Goal: Complete application form

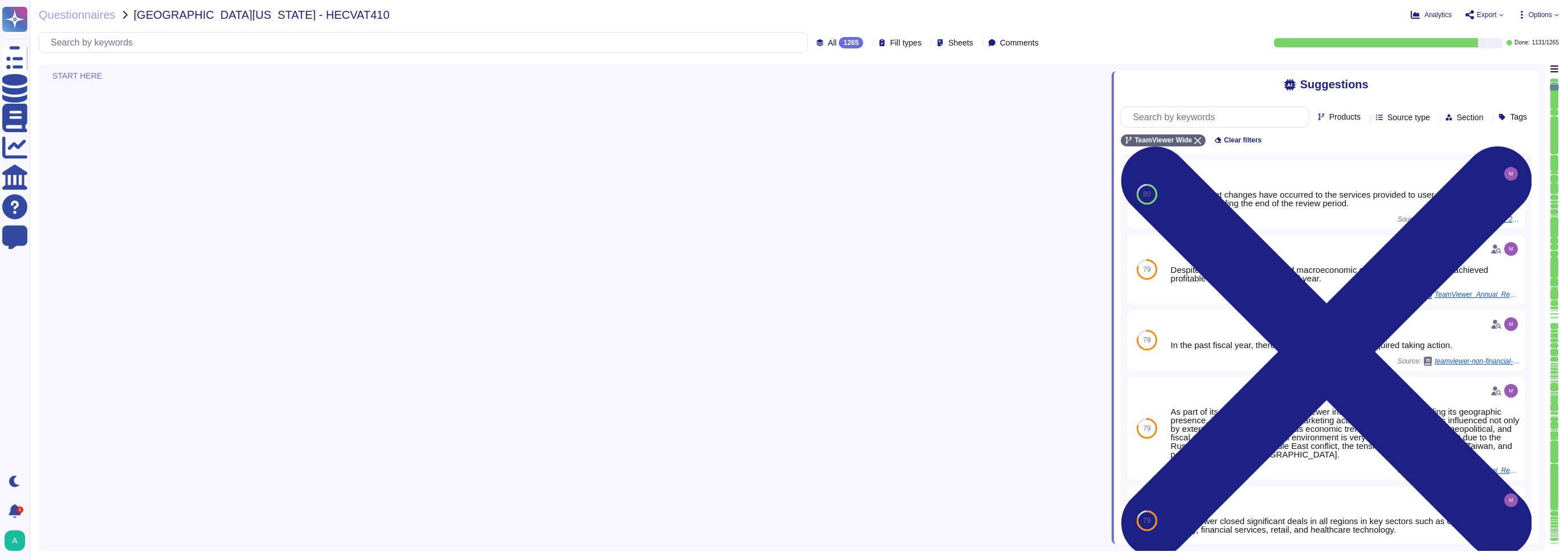
type textarea "The Trust Center provides access to relevant information about TeamViewer’s Sec…"
type textarea "Yes, our product includes an AI component, such as a script assistant that aids…"
type textarea "TeamViewer owns several certifications which includes but does not limit to: • …"
type textarea "TeamViewer does not store, process or transmit cardholder data. Customer paymen…"
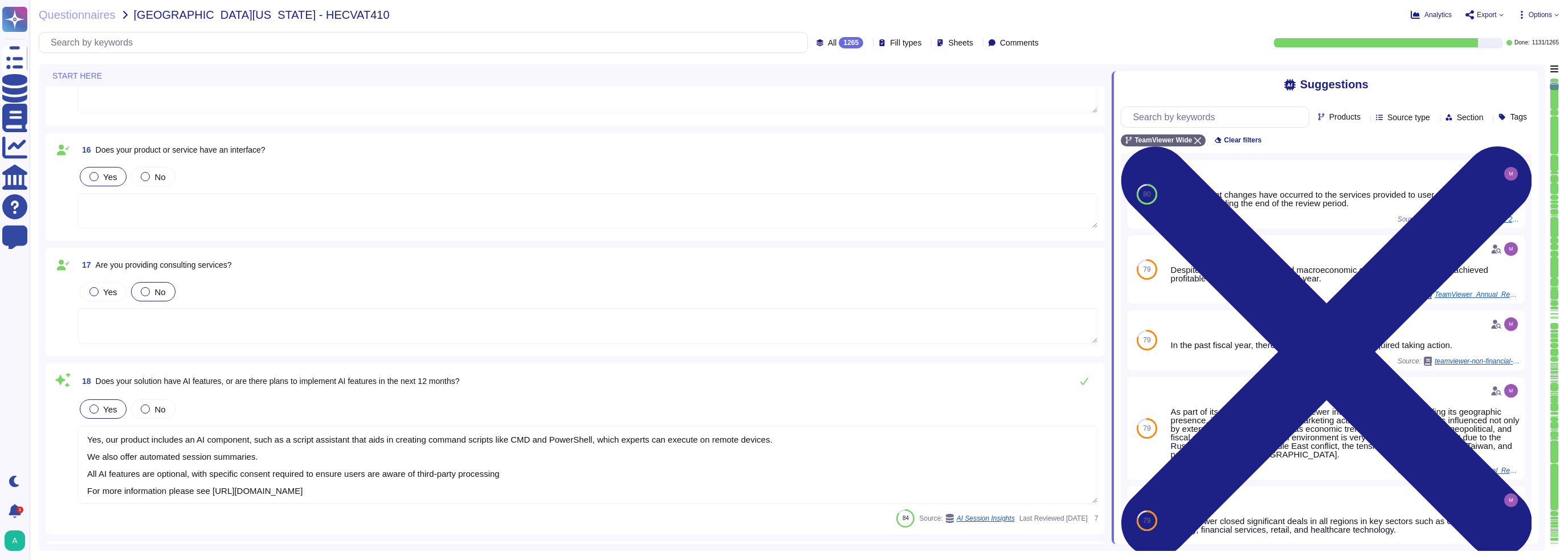
type textarea "There is a dedicated PSIRT and CSIRT team to ensure coverage of all areas of th…"
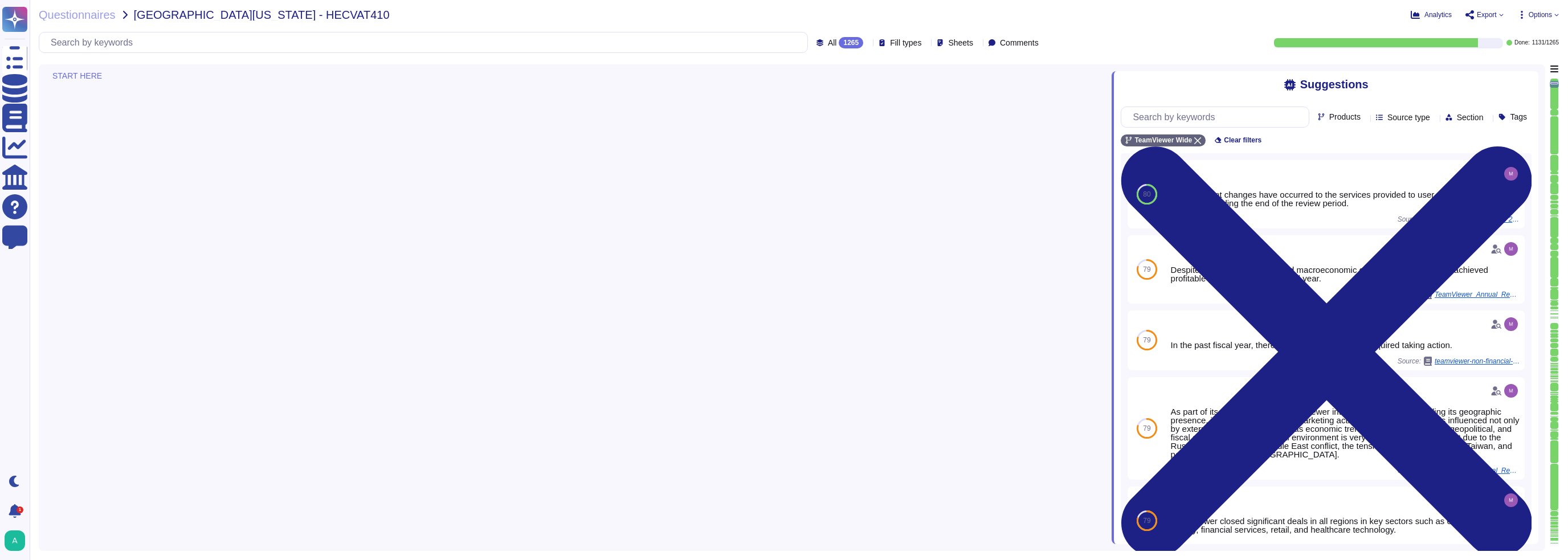
type textarea "[PERSON_NAME]"
type textarea "Account Executive"
type textarea "[EMAIL_ADDRESS][DOMAIN_NAME]"
type textarea "1 727 647 3589"
type textarea "TeamViewer US. Inc. * [STREET_ADDRESS]"
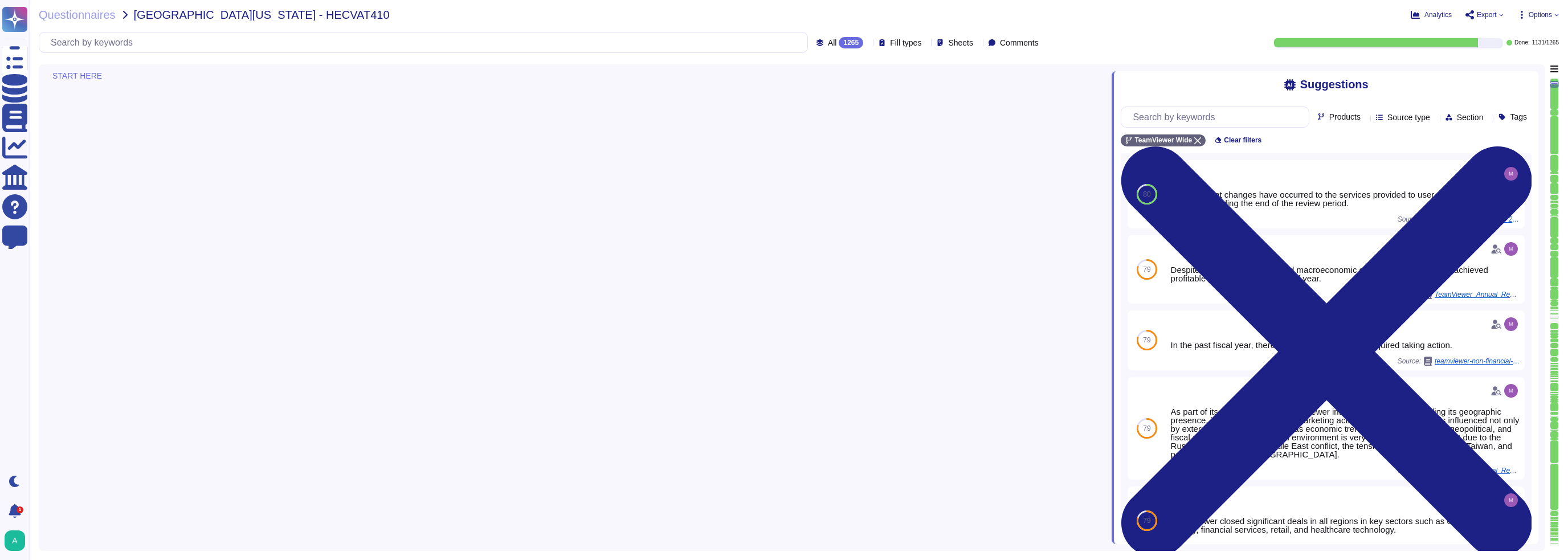
type textarea "TeamViewer Group has offices located around the globe."
type textarea "There is a dedicated PSIRT and CSIRT team to ensure coverage of all areas of th…"
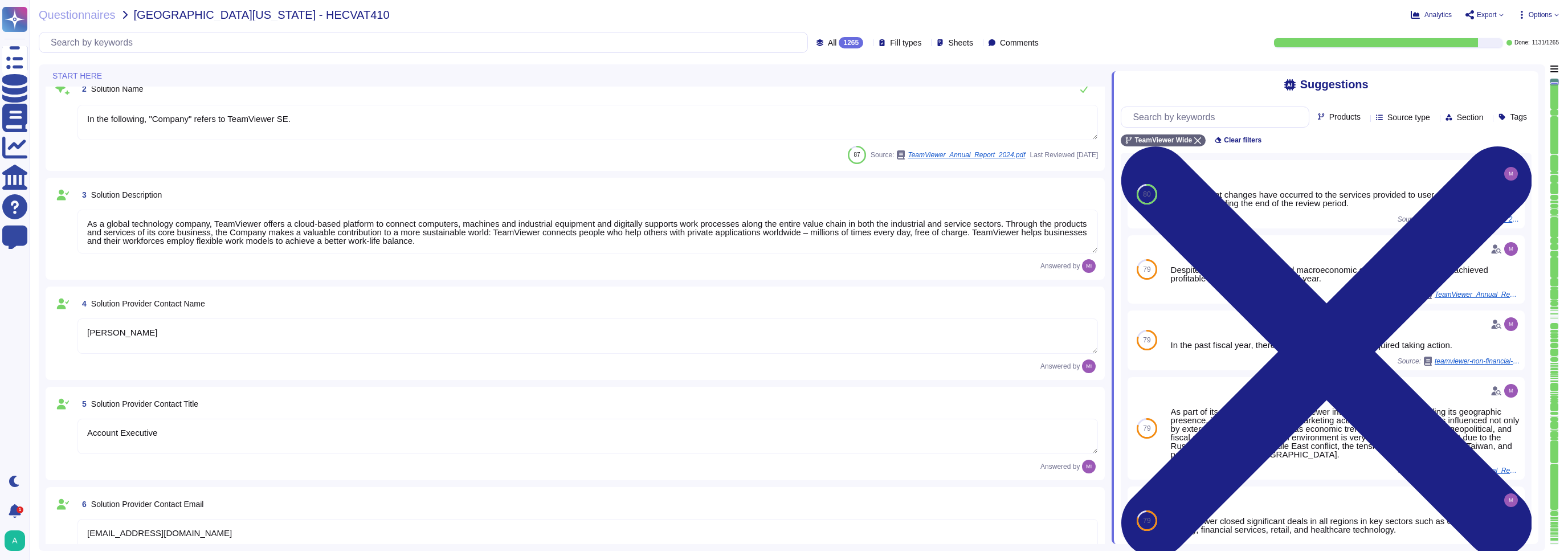
type textarea "In the following, "Company" refers to TeamViewer SE."
type textarea "As a global technology company, TeamViewer offers a cloud-based platform to con…"
type textarea "TeamViewer Group has offices located around the globe."
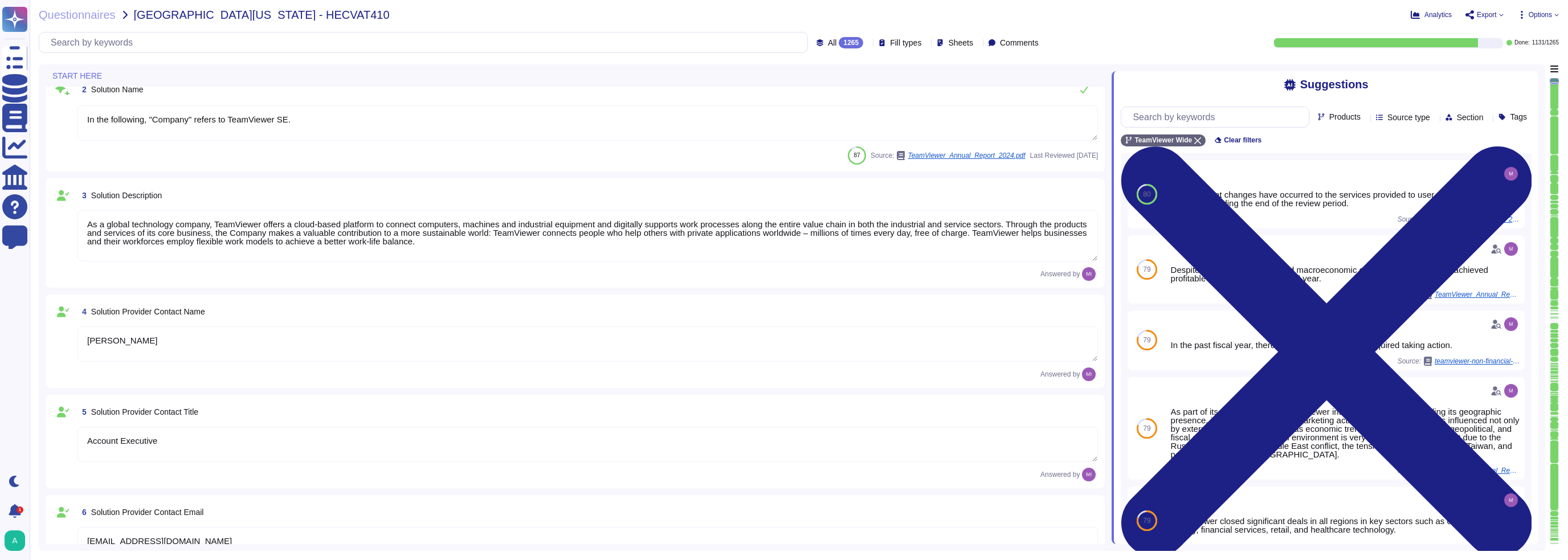
drag, startPoint x: 1094, startPoint y: 250, endPoint x: 1094, endPoint y: 258, distance: 8.0
click at [1094, 258] on textarea "As a global technology company, TeamViewer offers a cloud-based platform to con…" at bounding box center [587, 236] width 1020 height 51
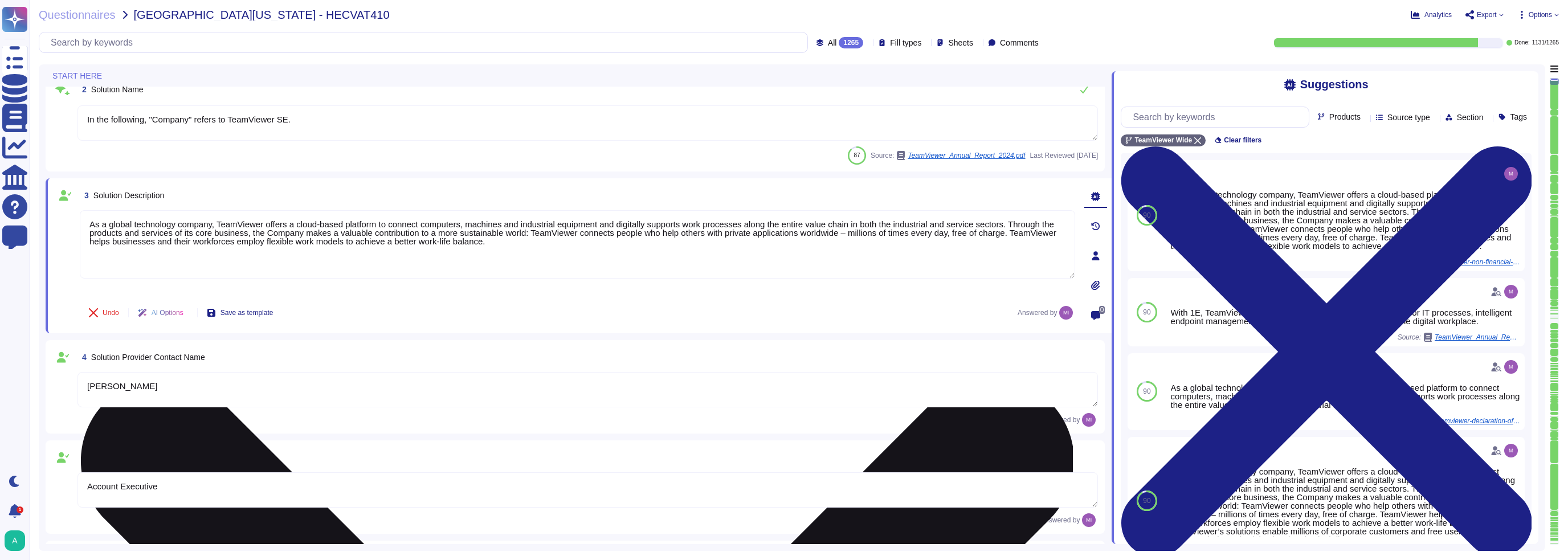
scroll to position [0, 0]
